Goal: Transaction & Acquisition: Purchase product/service

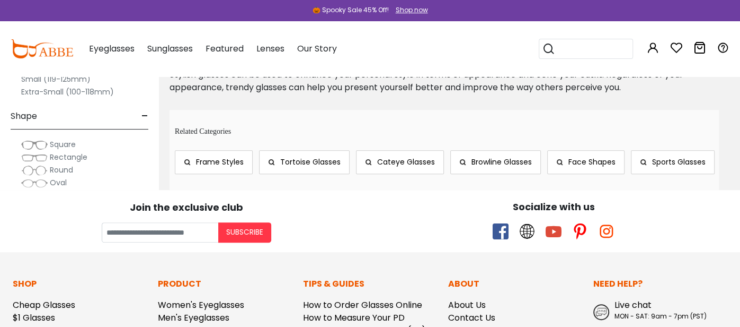
scroll to position [5967, 0]
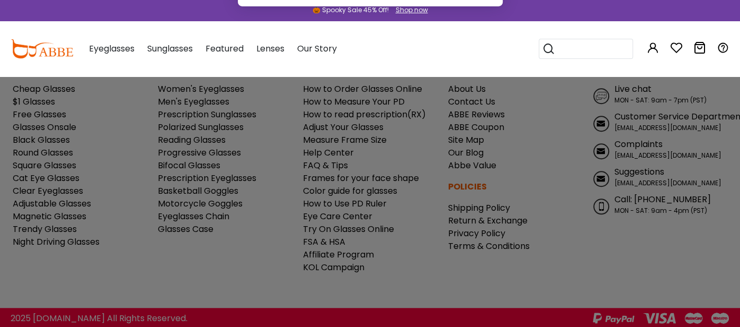
click at [394, 66] on button "Later" at bounding box center [392, 68] width 48 height 27
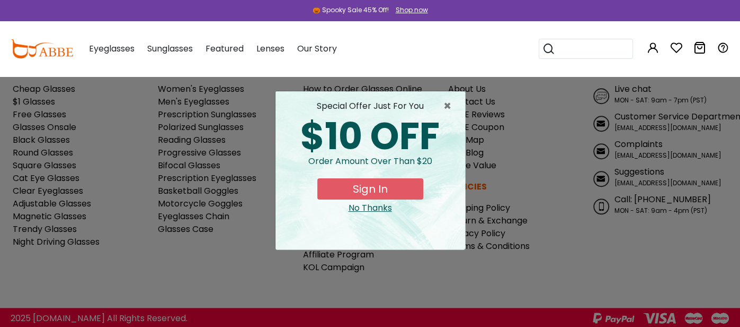
click at [406, 185] on button "Sign In" at bounding box center [371, 188] width 106 height 21
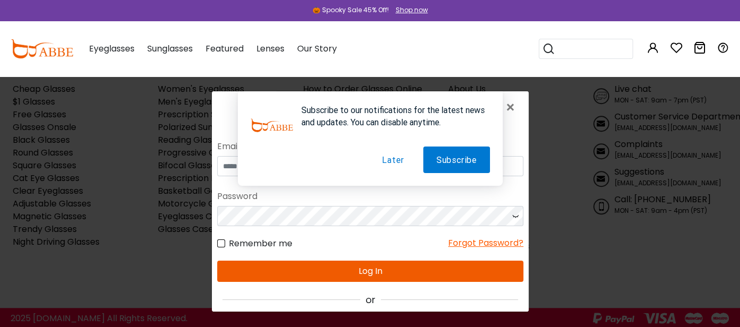
click at [396, 159] on button "Later" at bounding box center [392, 159] width 48 height 27
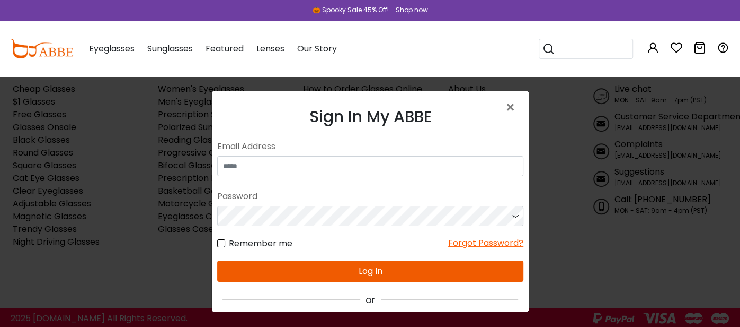
scroll to position [90, 0]
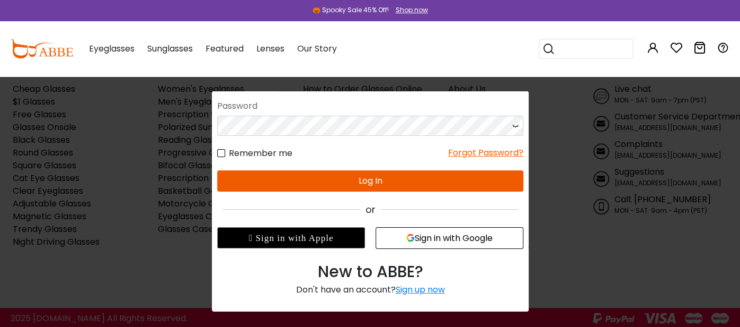
click at [421, 240] on button "Sign in with Google" at bounding box center [449, 237] width 148 height 22
click at [458, 242] on button "Sign in with Google" at bounding box center [449, 237] width 148 height 22
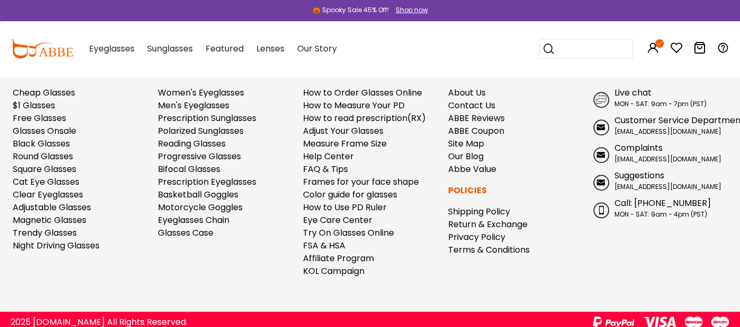
scroll to position [5965, 0]
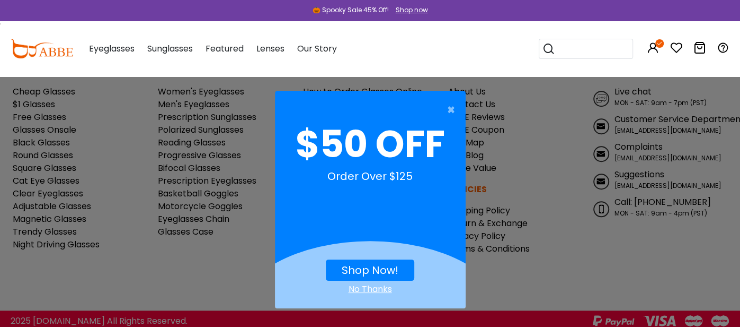
click at [396, 266] on link "Shop Now!" at bounding box center [370, 269] width 57 height 15
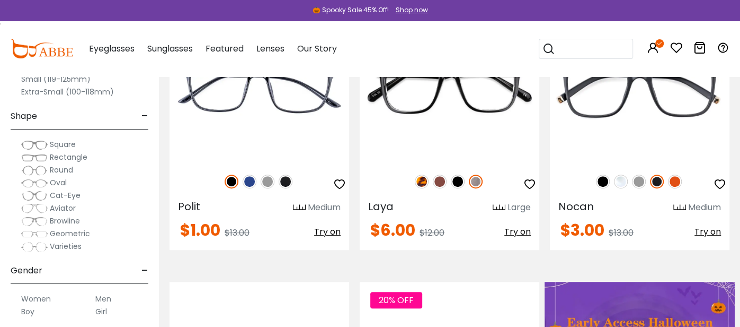
scroll to position [284, 0]
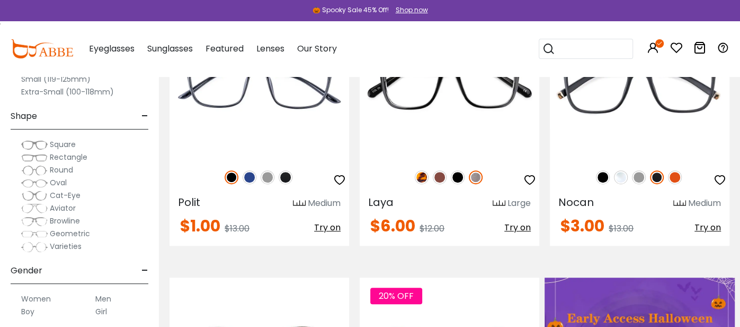
click at [36, 145] on img at bounding box center [34, 144] width 27 height 11
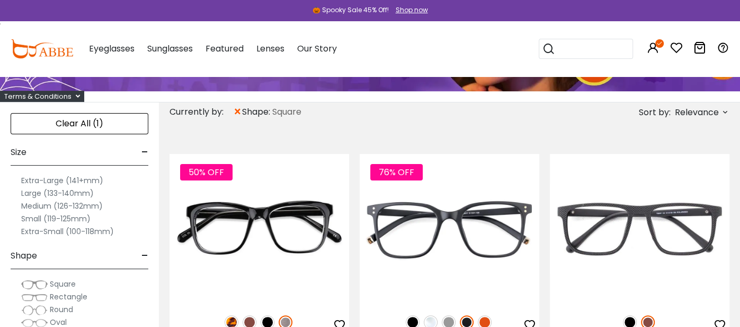
scroll to position [141, 0]
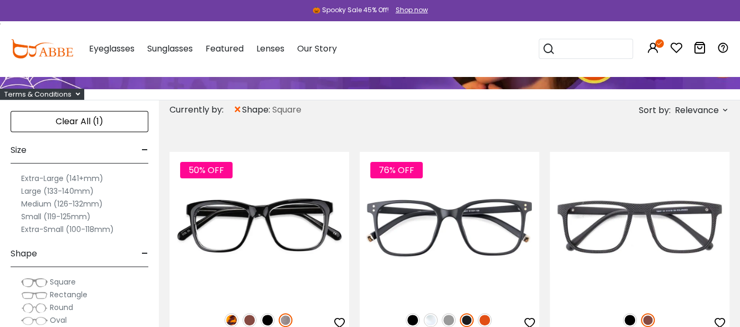
click at [36, 181] on label "Extra-Large (141+mm)" at bounding box center [62, 178] width 82 height 13
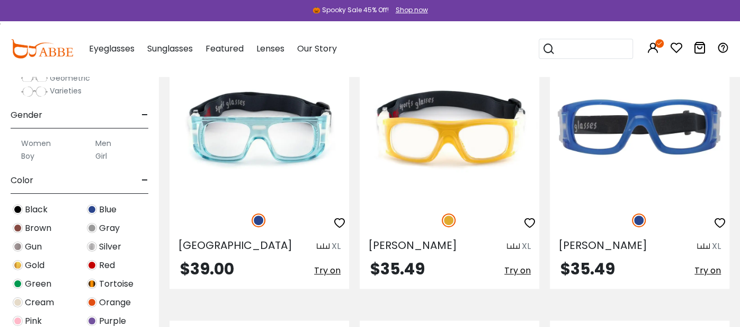
scroll to position [179, 0]
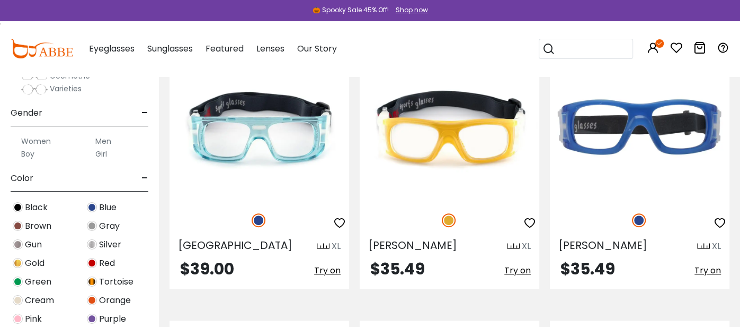
click at [40, 141] on label "Women" at bounding box center [36, 141] width 30 height 13
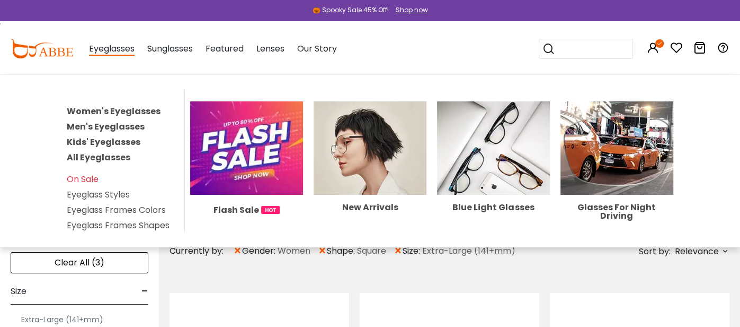
click at [118, 110] on link "Women's Eyeglasses" at bounding box center [114, 111] width 94 height 12
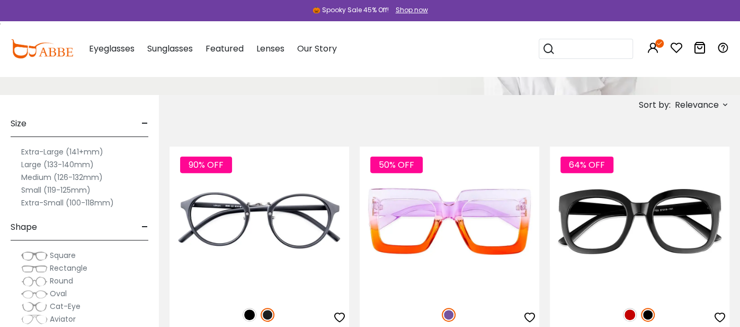
scroll to position [172, 0]
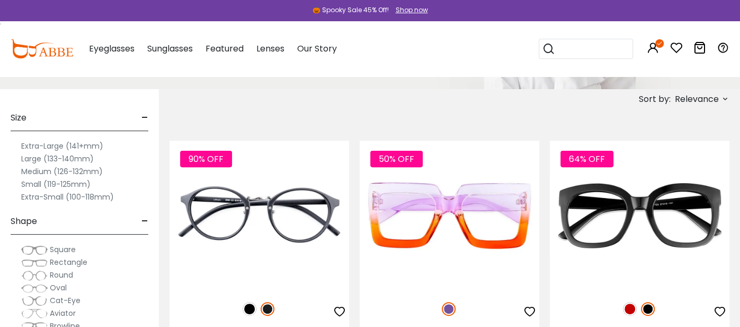
click at [74, 191] on label "Extra-Small (100-118mm)" at bounding box center [67, 196] width 93 height 13
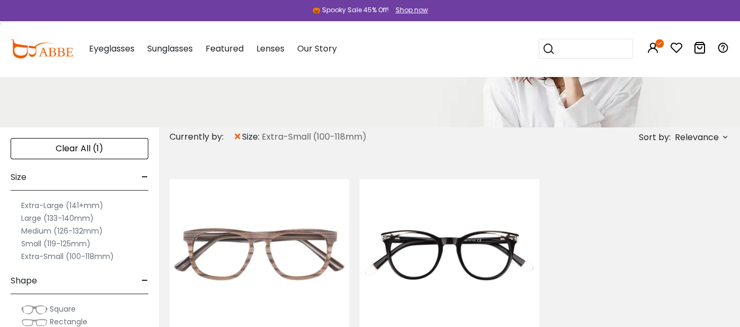
scroll to position [136, 0]
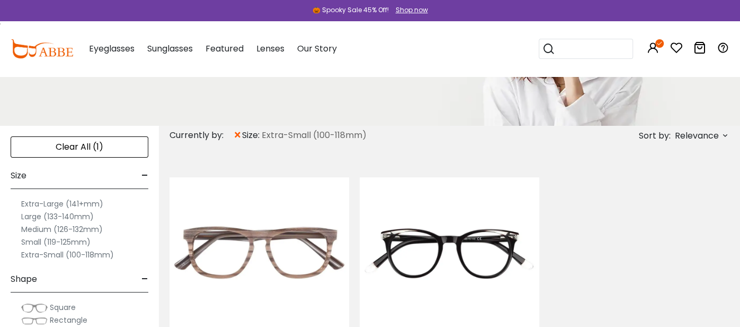
click at [130, 147] on div "Clear All (1)" at bounding box center [80, 146] width 138 height 21
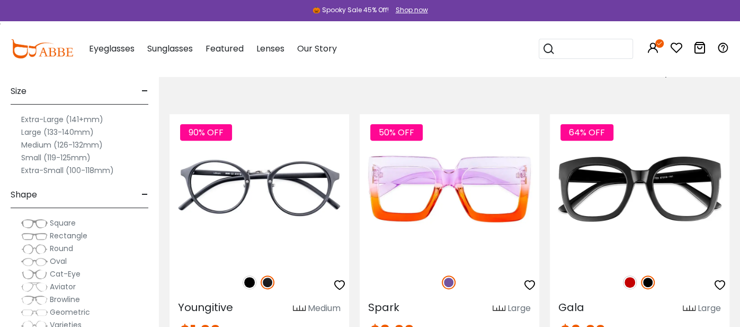
scroll to position [198, 0]
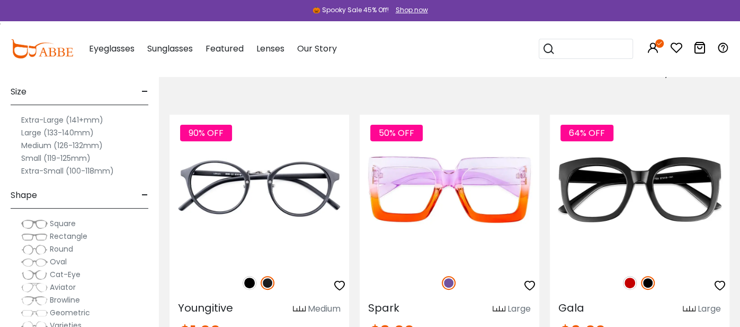
click at [108, 119] on div "Extra-Large (141+mm)" at bounding box center [80, 119] width 138 height 13
click at [84, 119] on label "Extra-Large (141+mm)" at bounding box center [62, 119] width 82 height 13
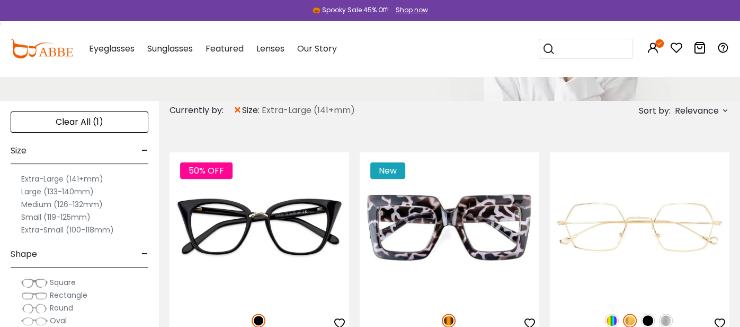
scroll to position [160, 0]
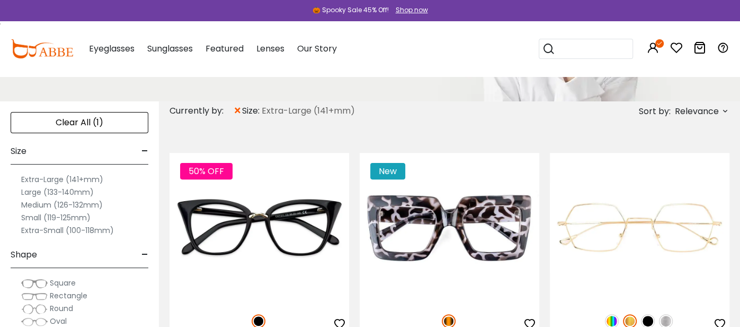
click at [74, 186] on label "Large (133-140mm)" at bounding box center [57, 192] width 73 height 13
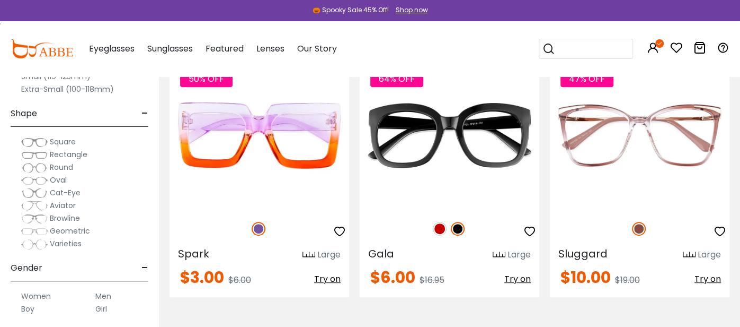
scroll to position [24, 0]
click at [66, 143] on span "Square" at bounding box center [63, 141] width 26 height 11
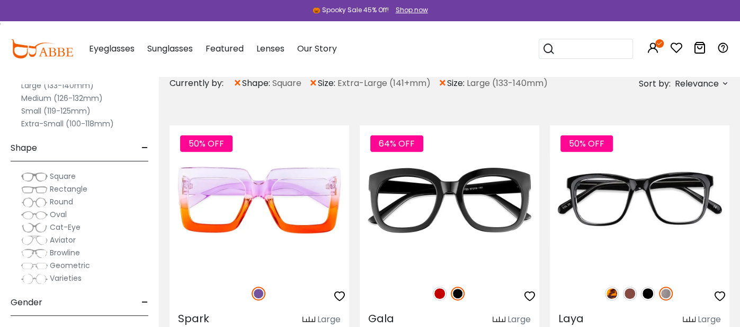
scroll to position [85, 0]
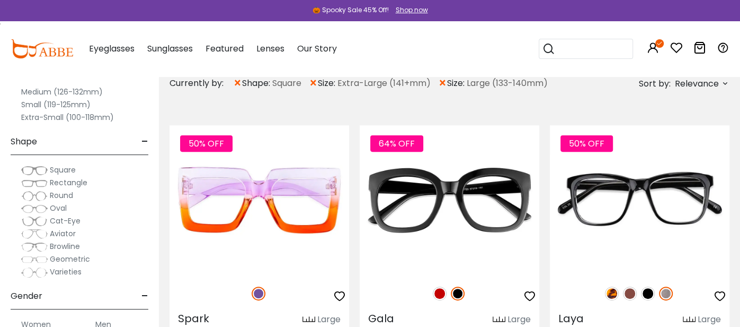
click at [76, 170] on span "Square" at bounding box center [63, 169] width 26 height 11
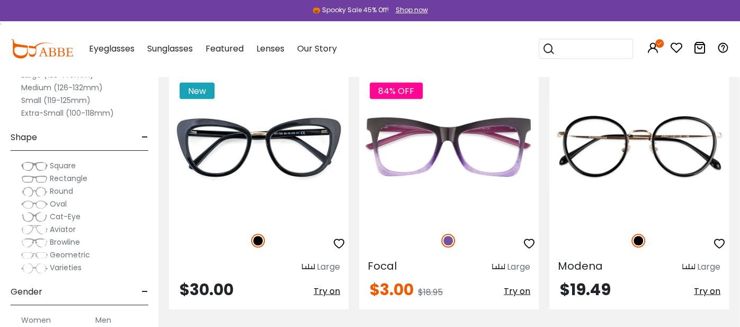
scroll to position [1343, 0]
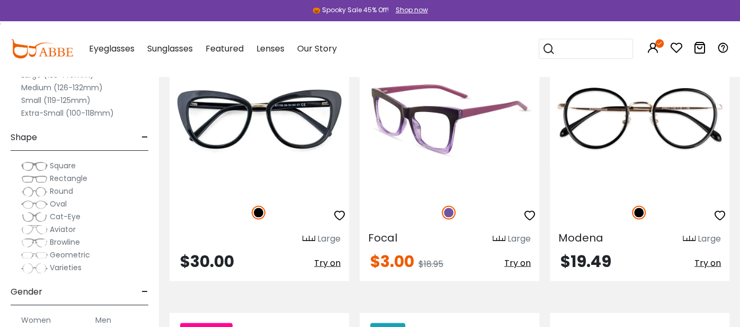
click at [455, 151] on img at bounding box center [450, 118] width 180 height 149
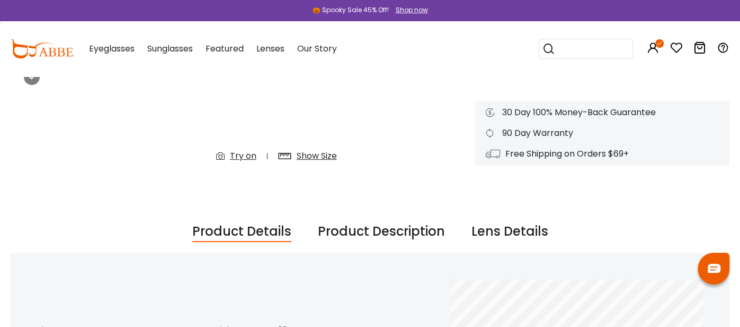
click at [308, 187] on div "84% OFF Try on Show Size" at bounding box center [276, 26] width 387 height 338
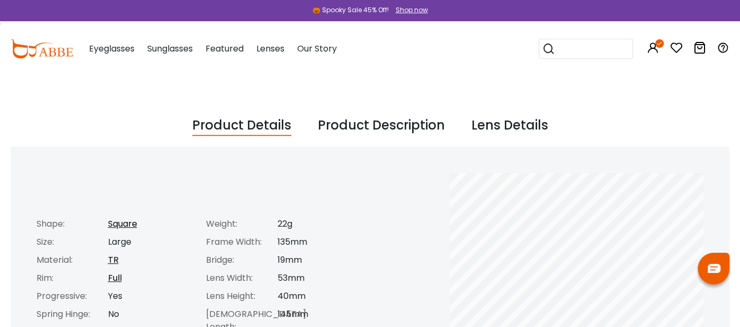
scroll to position [396, 0]
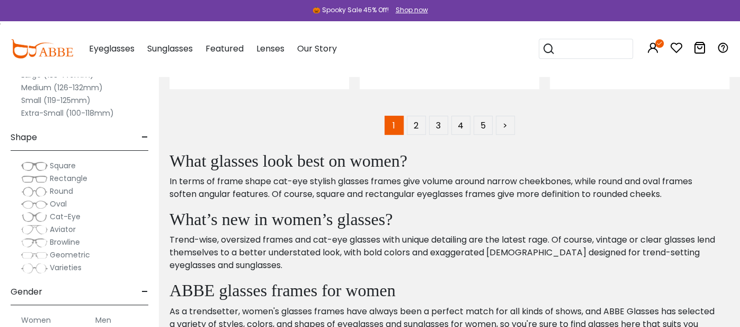
scroll to position [5563, 0]
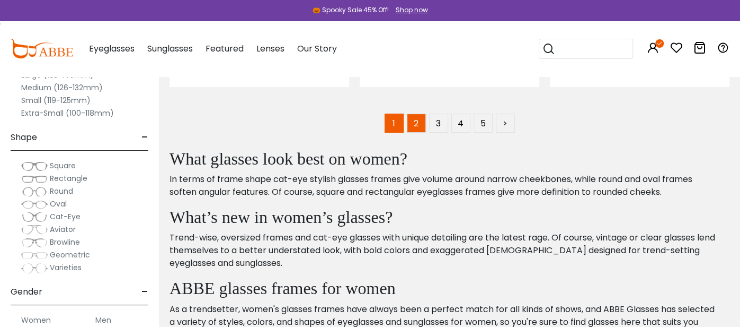
click at [415, 122] on link "2" at bounding box center [416, 122] width 19 height 19
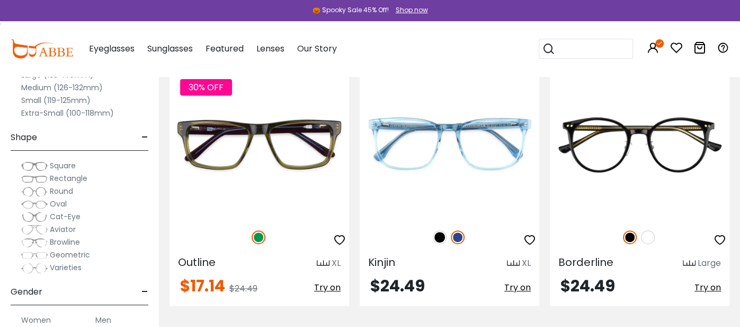
scroll to position [248, 0]
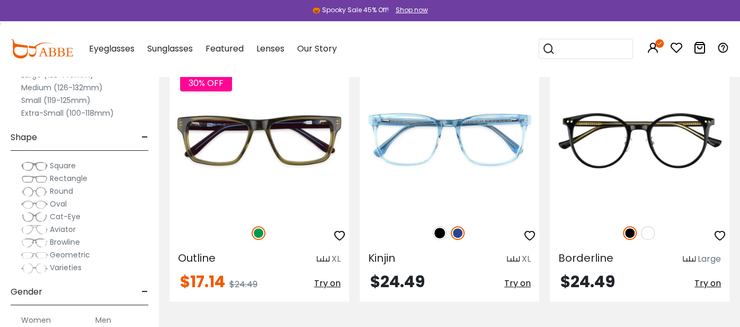
click at [38, 166] on img at bounding box center [34, 166] width 27 height 11
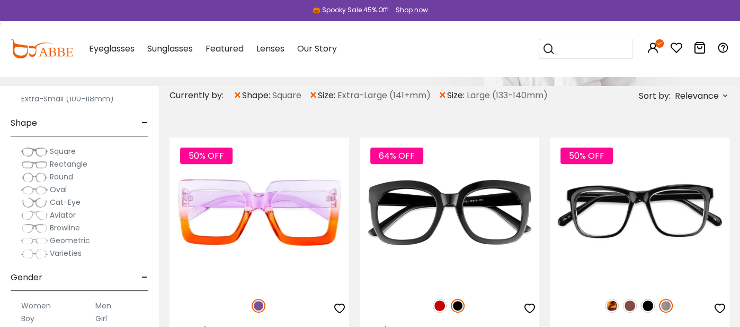
scroll to position [117, 0]
click at [68, 198] on span "Cat-Eye" at bounding box center [65, 201] width 31 height 11
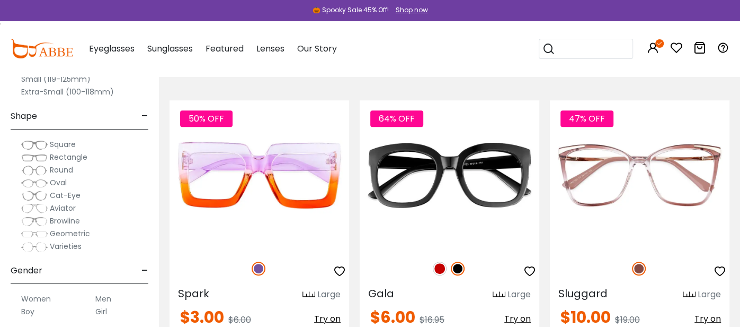
scroll to position [38, 0]
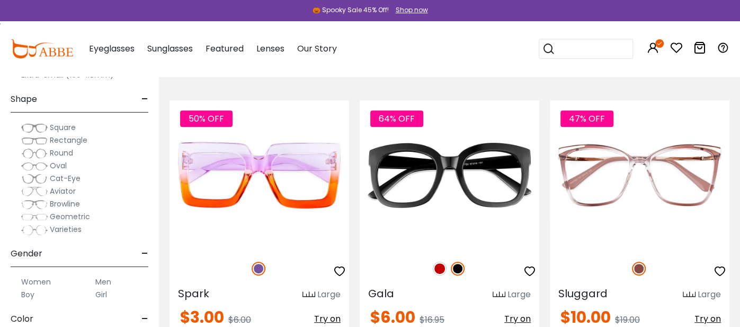
click at [68, 189] on span "Aviator" at bounding box center [63, 191] width 26 height 11
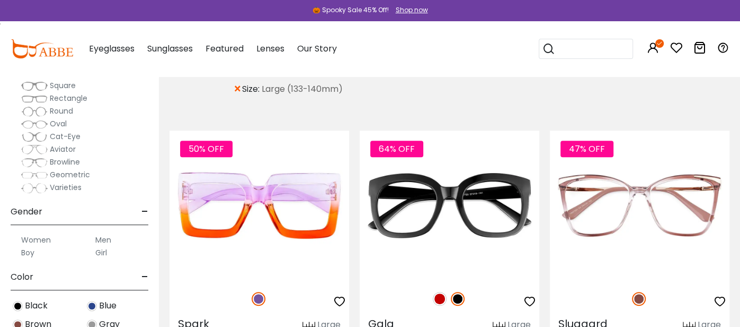
scroll to position [156, 0]
click at [40, 240] on label "Women" at bounding box center [36, 240] width 30 height 13
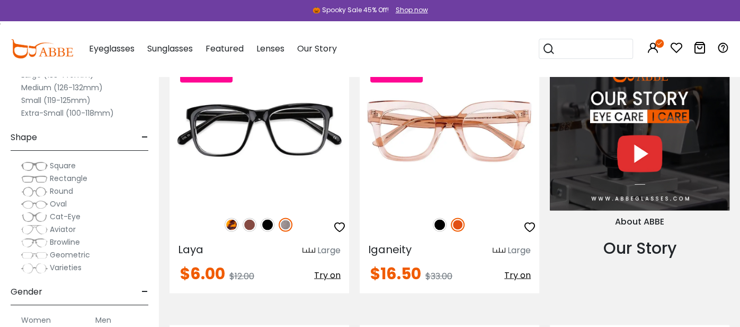
scroll to position [1083, 0]
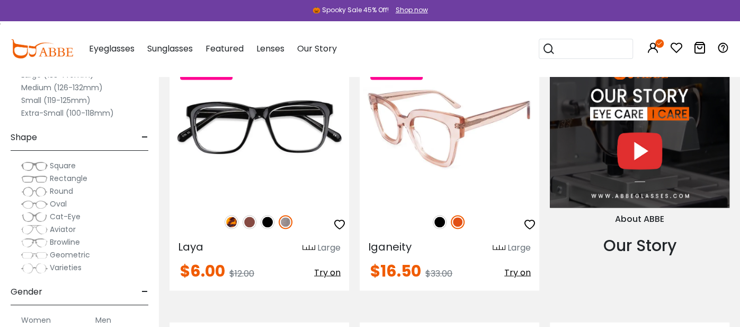
click at [435, 222] on img at bounding box center [440, 222] width 14 height 14
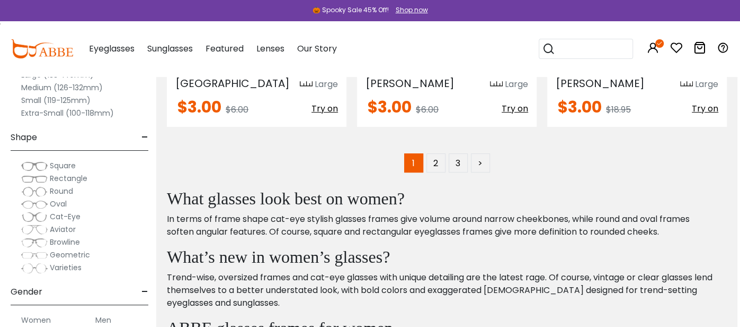
scroll to position [5542, 3]
